Goal: Task Accomplishment & Management: Manage account settings

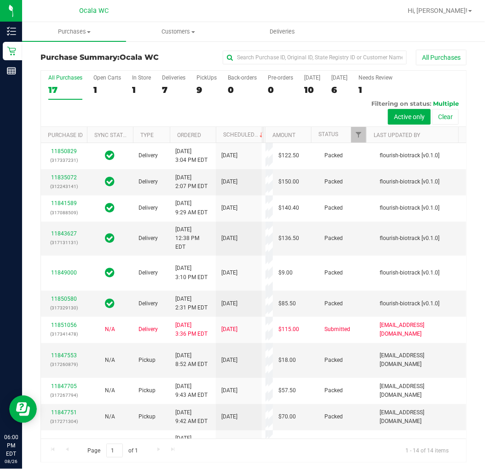
click at [216, 82] on div "All Purchases 17 Open Carts 1 In Store 1 Deliveries 7 PickUps 9 Back-orders 0 P…" at bounding box center [253, 99] width 425 height 56
drag, startPoint x: 216, startPoint y: 82, endPoint x: 208, endPoint y: 85, distance: 8.3
click at [216, 82] on div "All Purchases 17 Open Carts 1 In Store 1 Deliveries 7 PickUps 9 Back-orders 0 P…" at bounding box center [253, 99] width 425 height 56
click at [208, 85] on div "9" at bounding box center [206, 90] width 20 height 11
click at [0, 0] on input "PickUps 9" at bounding box center [0, 0] width 0 height 0
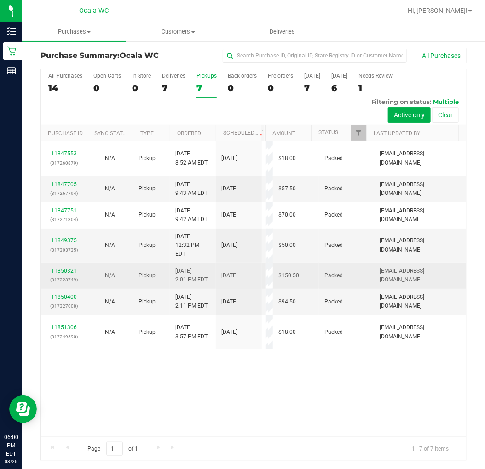
scroll to position [2, 0]
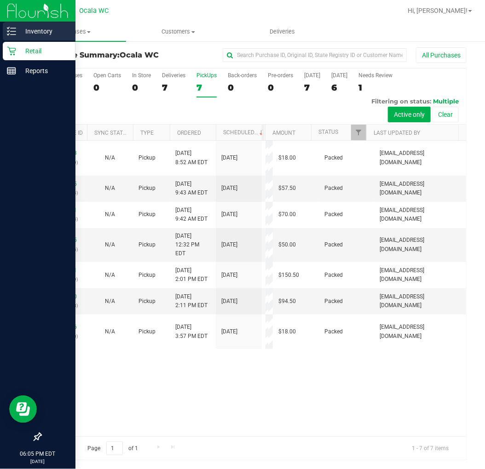
click at [15, 30] on div "Inventory" at bounding box center [39, 31] width 73 height 18
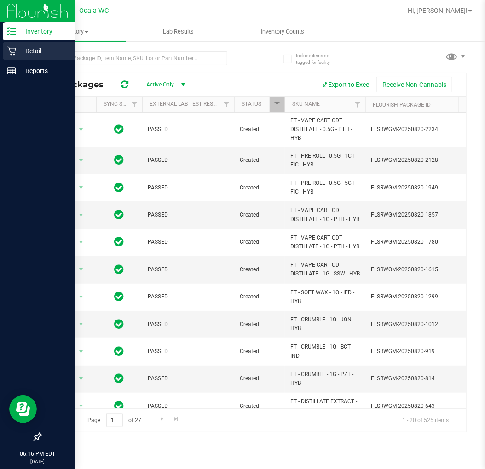
click at [20, 46] on p "Retail" at bounding box center [43, 51] width 55 height 11
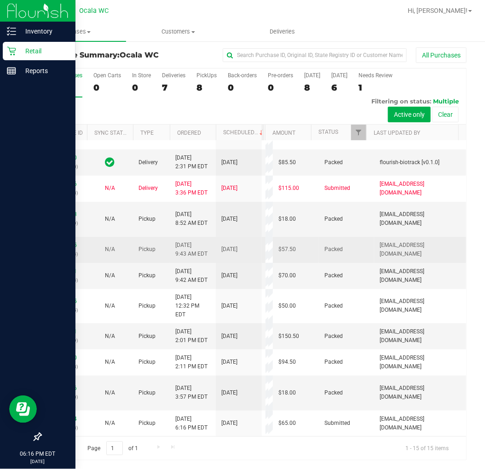
scroll to position [369, 0]
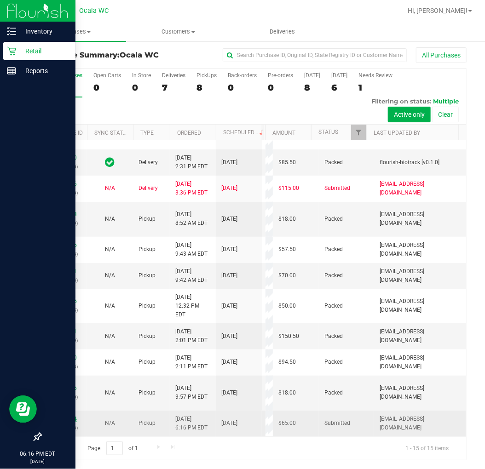
click at [70, 416] on link "11852404" at bounding box center [64, 419] width 26 height 6
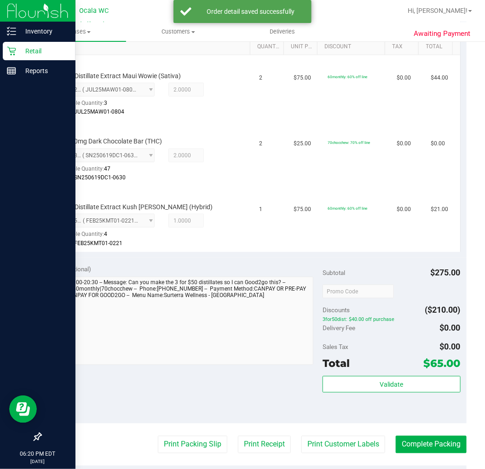
scroll to position [306, 0]
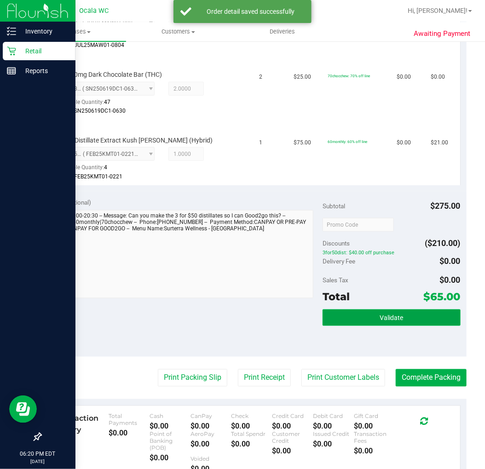
click at [399, 318] on button "Validate" at bounding box center [392, 318] width 138 height 17
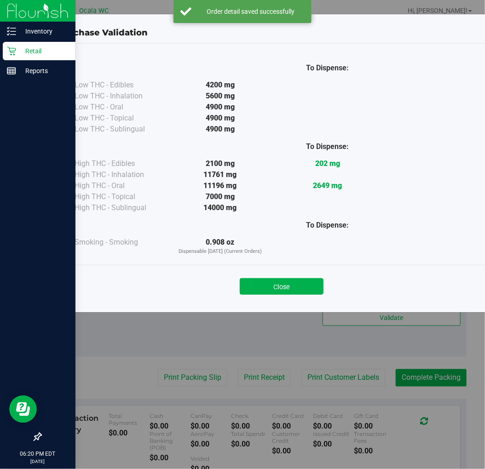
click at [279, 274] on div "Close" at bounding box center [281, 283] width 419 height 23
click at [280, 281] on button "Close" at bounding box center [282, 286] width 84 height 17
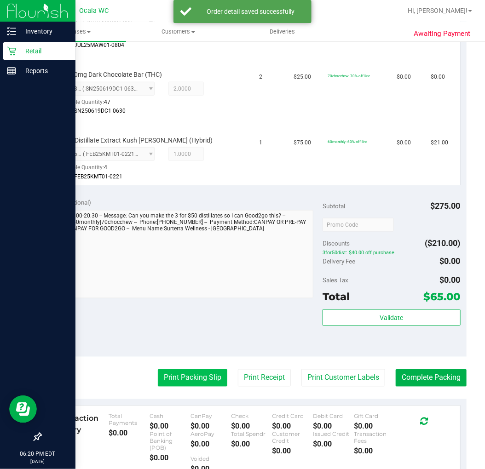
click at [205, 379] on button "Print Packing Slip" at bounding box center [192, 377] width 69 height 17
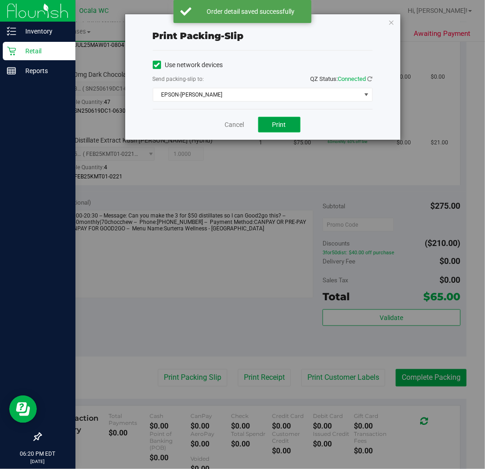
click at [288, 128] on button "Print" at bounding box center [279, 125] width 42 height 16
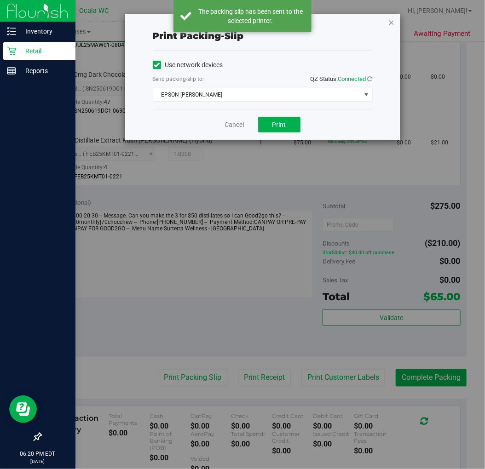
click at [392, 20] on icon "button" at bounding box center [391, 22] width 6 height 11
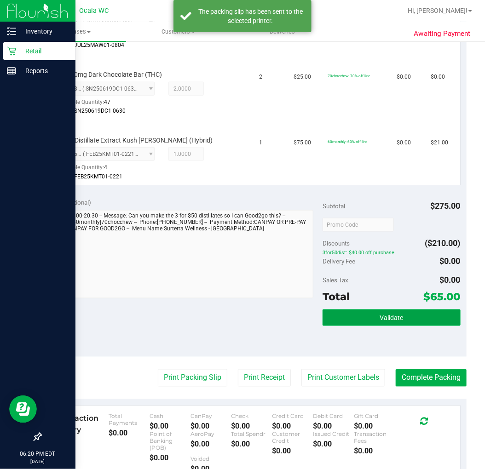
click at [387, 310] on button "Validate" at bounding box center [392, 318] width 138 height 17
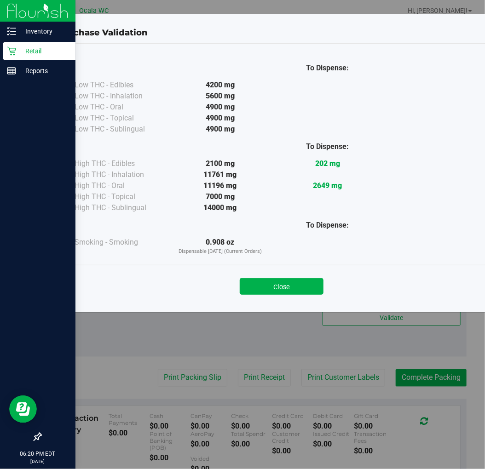
click at [301, 274] on div "Close" at bounding box center [281, 283] width 419 height 23
click at [300, 274] on div "Close" at bounding box center [281, 283] width 419 height 23
click at [304, 300] on div "Close" at bounding box center [281, 283] width 432 height 37
click at [291, 290] on button "Close" at bounding box center [282, 286] width 84 height 17
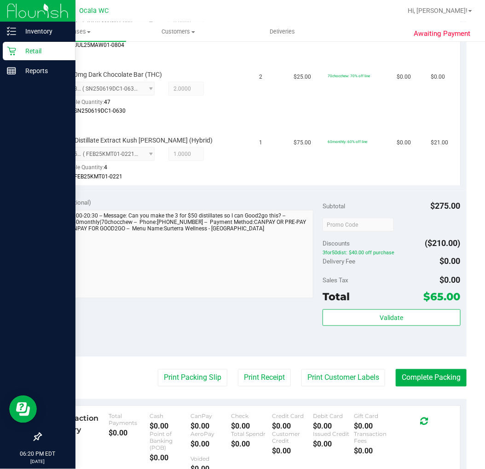
click at [439, 364] on purchase-details "Back Edit Purchase Cancel Purchase View Profile # 11852404 BioTrack ID: - Submi…" at bounding box center [253, 169] width 426 height 853
click at [421, 374] on button "Complete Packing" at bounding box center [431, 377] width 71 height 17
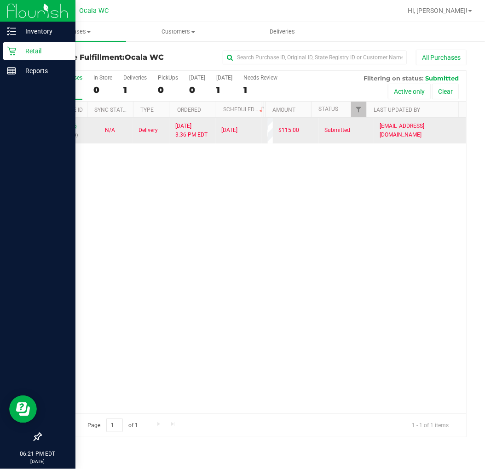
click at [72, 127] on link "11851056" at bounding box center [64, 126] width 26 height 6
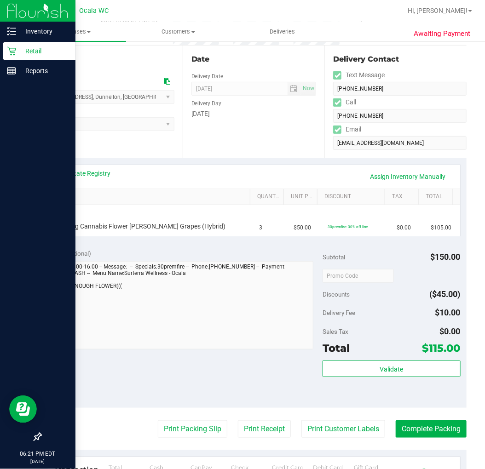
scroll to position [204, 0]
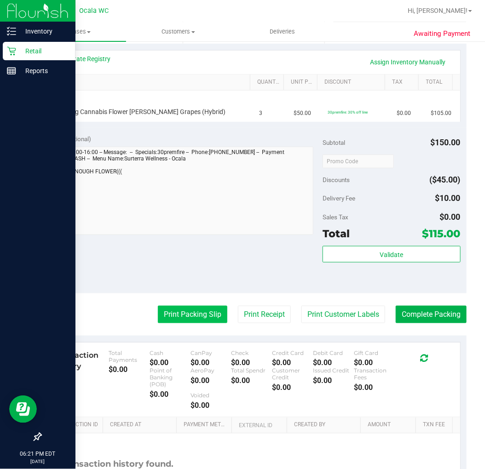
click at [186, 318] on button "Print Packing Slip" at bounding box center [192, 314] width 69 height 17
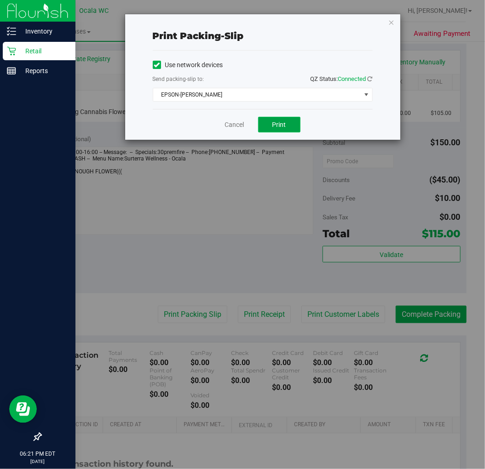
click at [292, 121] on button "Print" at bounding box center [279, 125] width 42 height 16
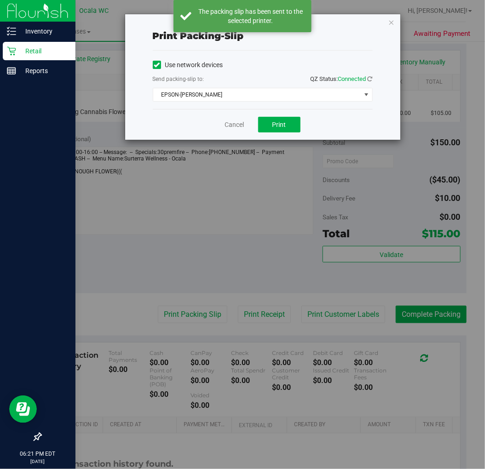
click at [396, 17] on div "Print packing-slip Use network devices Send packing-slip to: QZ Status: Connect…" at bounding box center [262, 77] width 275 height 126
click at [391, 18] on icon "button" at bounding box center [391, 22] width 6 height 11
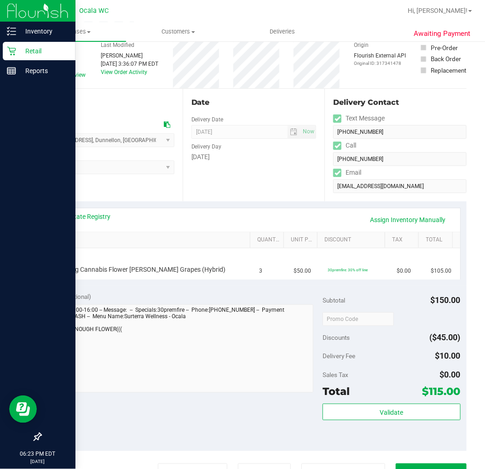
scroll to position [0, 0]
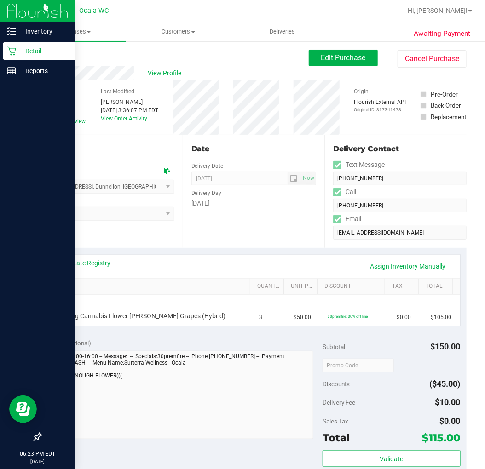
click at [48, 52] on link "Back" at bounding box center [47, 55] width 14 height 6
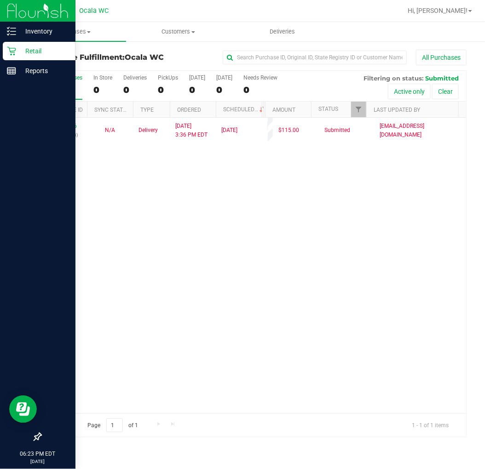
click at [19, 48] on p "Retail" at bounding box center [43, 51] width 55 height 11
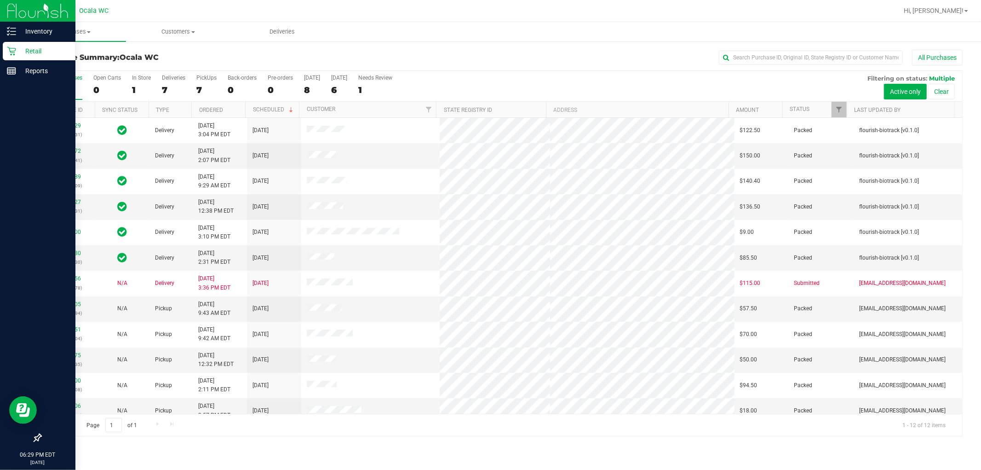
click at [11, 46] on icon at bounding box center [11, 50] width 9 height 9
click at [19, 37] on div "Inventory" at bounding box center [39, 31] width 73 height 18
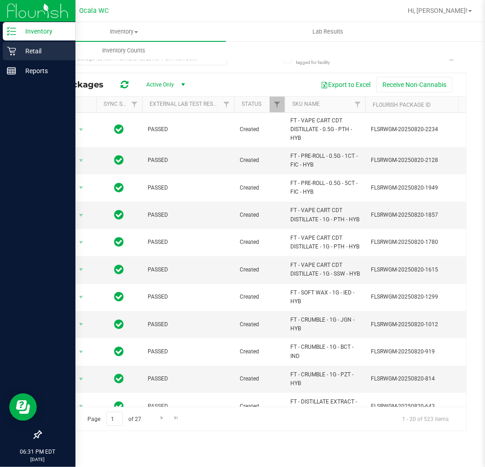
click at [9, 53] on icon at bounding box center [11, 50] width 9 height 9
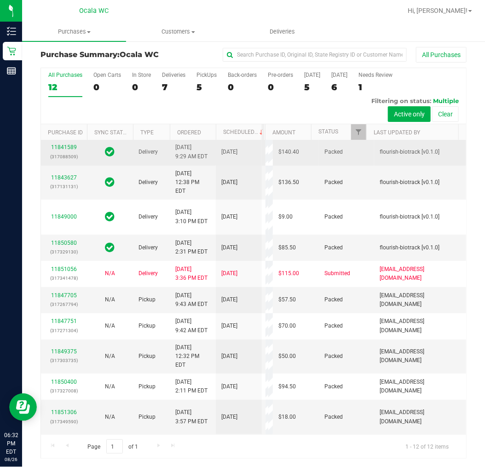
scroll to position [258, 0]
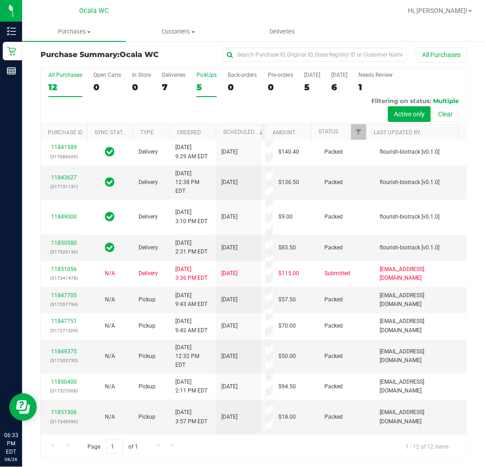
click at [196, 81] on label "PickUps 5" at bounding box center [206, 84] width 20 height 25
click at [0, 0] on input "PickUps 5" at bounding box center [0, 0] width 0 height 0
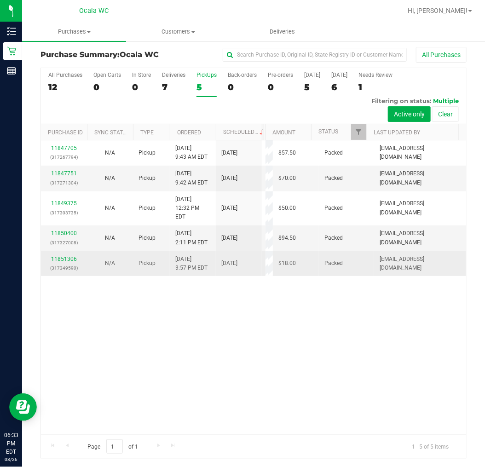
scroll to position [0, 0]
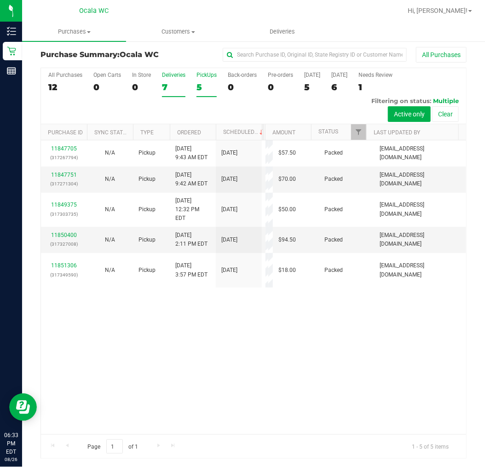
click at [180, 82] on div "7" at bounding box center [173, 87] width 23 height 11
click at [0, 0] on input "Deliveries 7" at bounding box center [0, 0] width 0 height 0
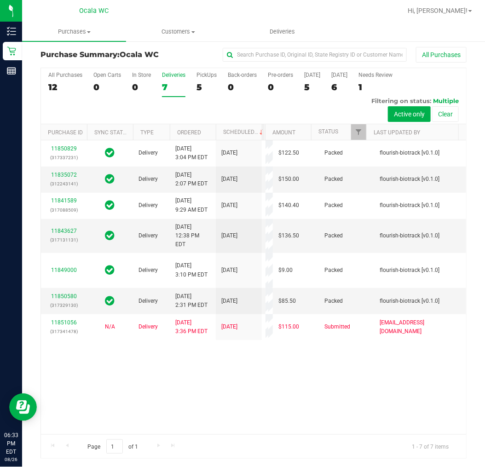
drag, startPoint x: 237, startPoint y: 343, endPoint x: 178, endPoint y: 105, distance: 245.3
click at [178, 105] on div "All Purchases 12 Open Carts 0 In Store 0 Deliveries 7 PickUps 5 Back-orders 0 P…" at bounding box center [253, 96] width 425 height 56
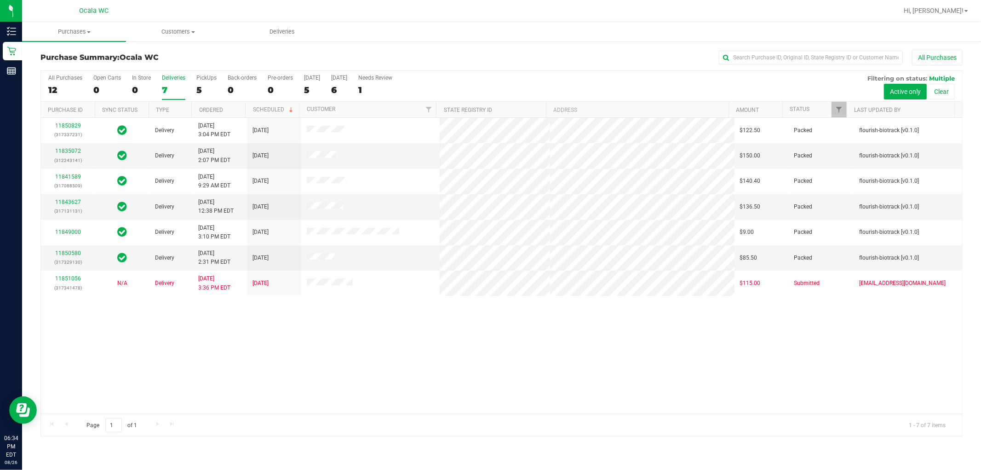
click at [397, 410] on div "11850829 (317337231) Delivery [DATE] 3:04 PM EDT 8/28/2025 $122.50 Packed flour…" at bounding box center [502, 266] width 922 height 296
drag, startPoint x: 278, startPoint y: 382, endPoint x: 264, endPoint y: 386, distance: 14.5
click at [277, 382] on div "11850829 (317337231) Delivery [DATE] 3:04 PM EDT 8/28/2025 $122.50 Packed flour…" at bounding box center [502, 266] width 922 height 296
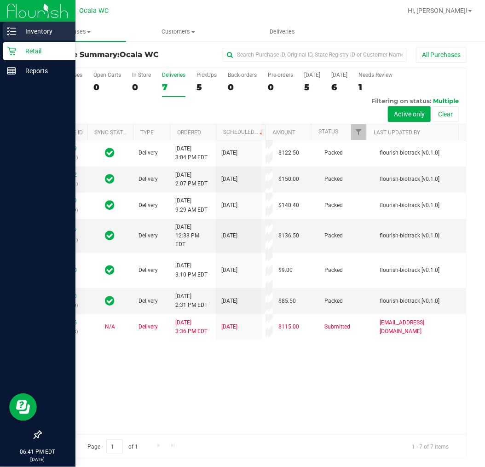
click at [12, 28] on line at bounding box center [13, 28] width 5 height 0
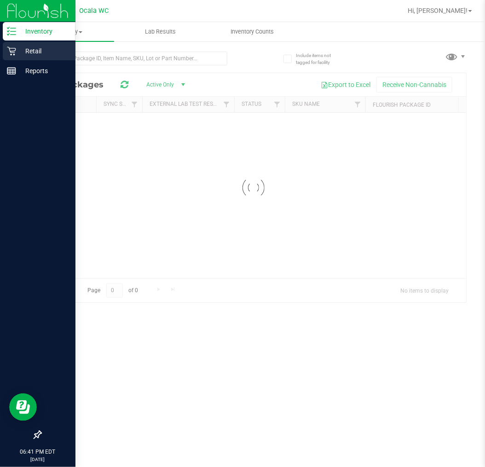
click at [29, 58] on div "Retail" at bounding box center [39, 51] width 73 height 18
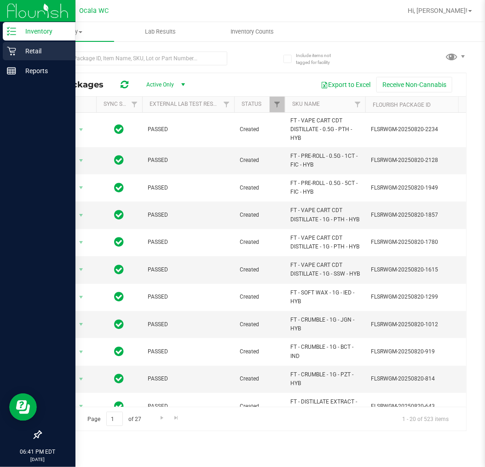
click at [45, 52] on p "Retail" at bounding box center [43, 51] width 55 height 11
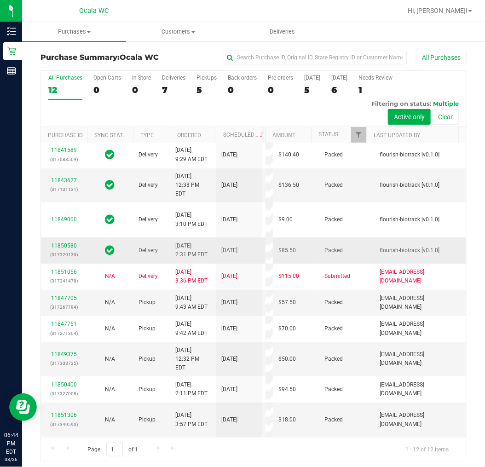
scroll to position [3, 0]
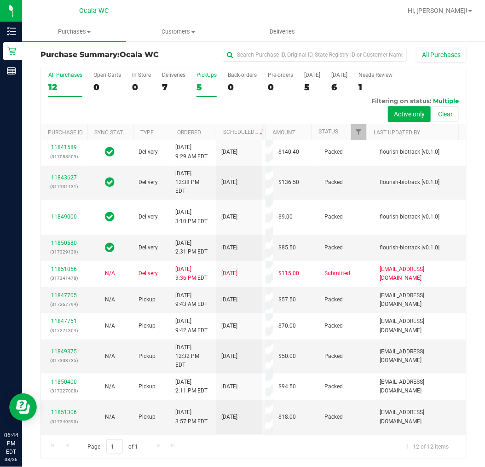
click at [208, 82] on div "5" at bounding box center [206, 87] width 20 height 11
click at [0, 0] on input "PickUps 5" at bounding box center [0, 0] width 0 height 0
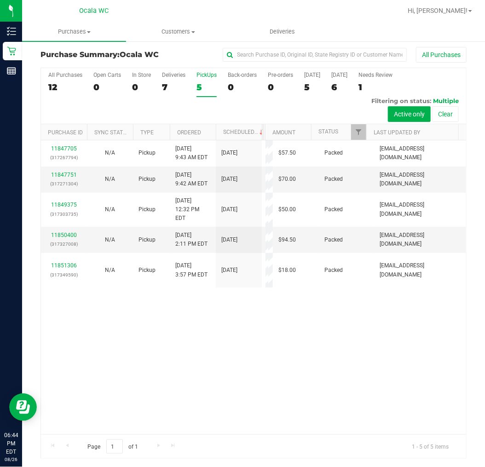
scroll to position [0, 0]
